Goal: Task Accomplishment & Management: Use online tool/utility

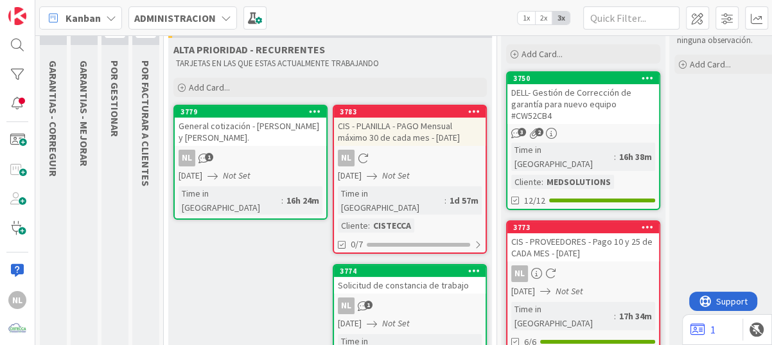
click at [610, 136] on div "3 2" at bounding box center [584, 133] width 152 height 11
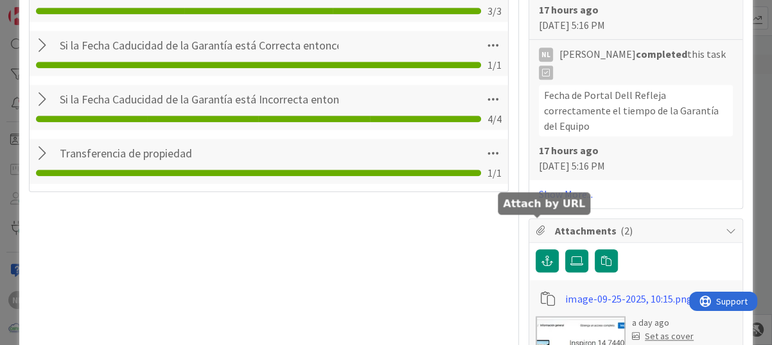
scroll to position [964, 0]
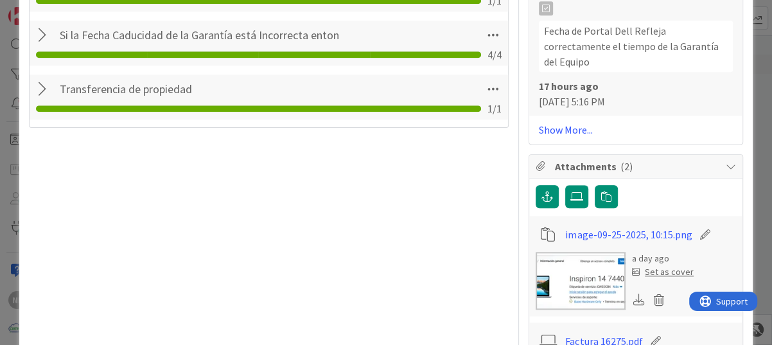
click at [610, 254] on img at bounding box center [581, 281] width 90 height 58
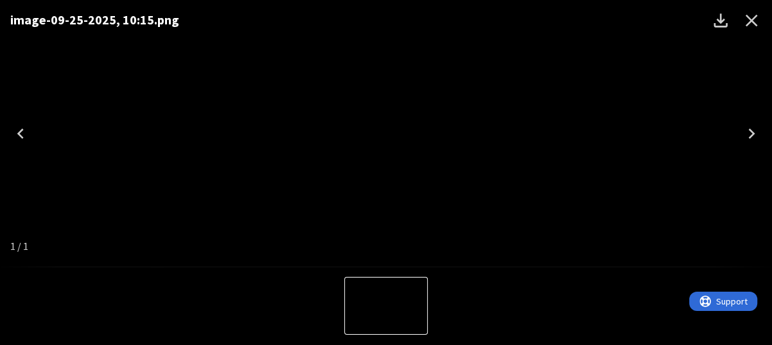
click at [753, 17] on icon "Close" at bounding box center [752, 21] width 12 height 12
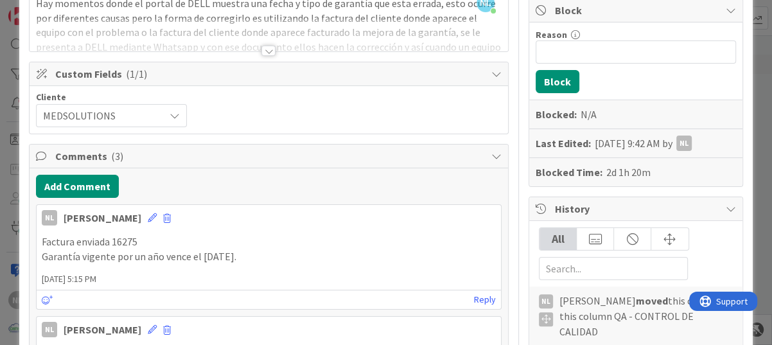
scroll to position [0, 0]
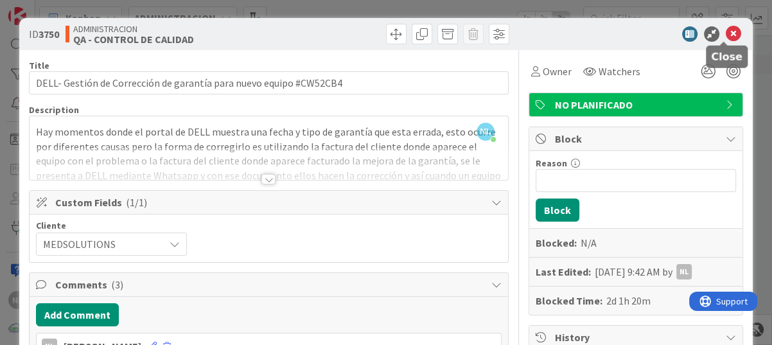
click at [726, 33] on icon at bounding box center [733, 33] width 15 height 15
